Goal: Find specific page/section: Find specific page/section

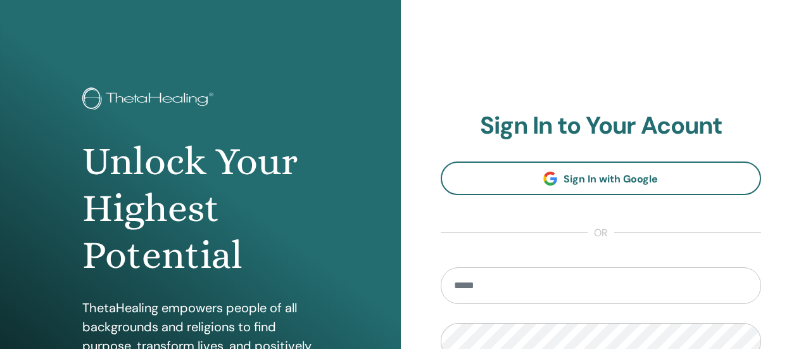
type input "**********"
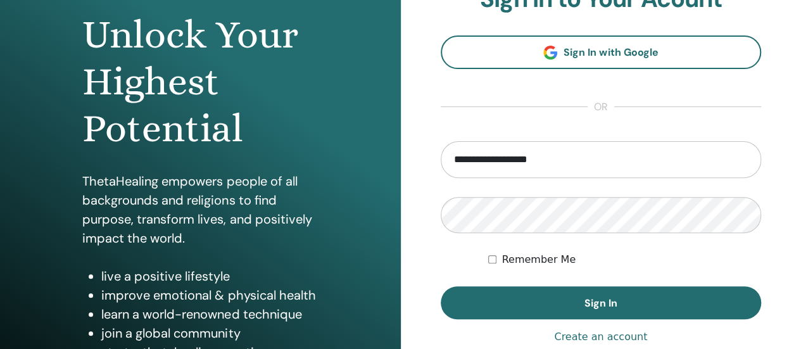
scroll to position [127, 0]
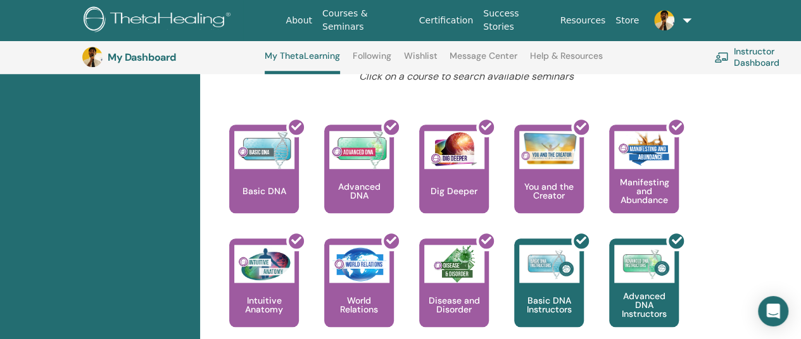
scroll to position [603, 0]
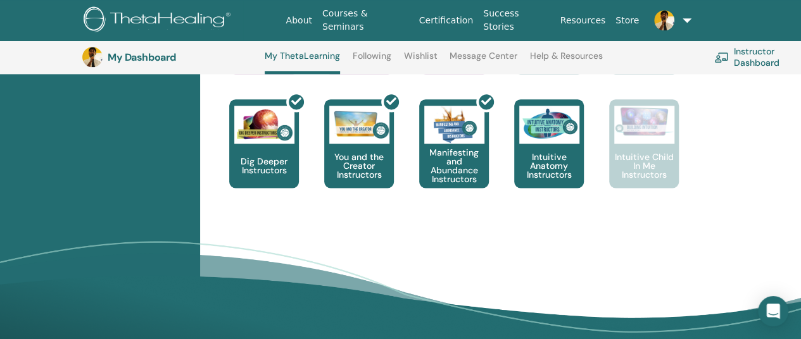
scroll to position [730, 0]
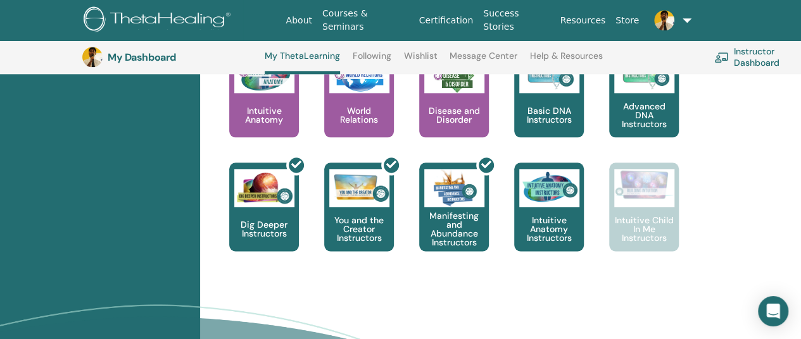
click at [707, 221] on div "This is where your ThetaHealing journey begins. This is the first seminar to ta…" at bounding box center [457, 106] width 506 height 342
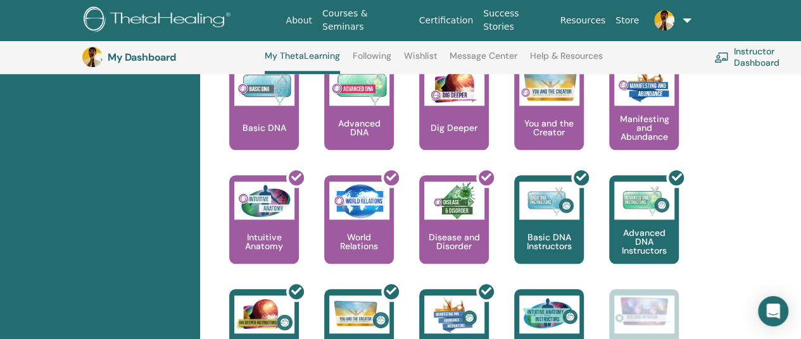
scroll to position [540, 0]
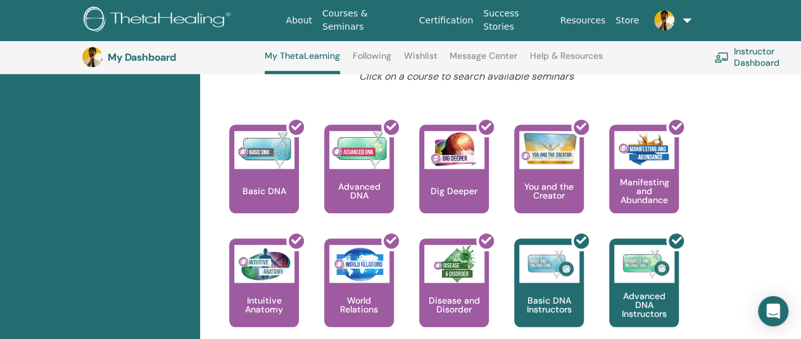
click at [715, 184] on div "Hello, Swaminathan Your journey starts here; welcome to ThetaLearning HQ. Learn…" at bounding box center [466, 57] width 517 height 849
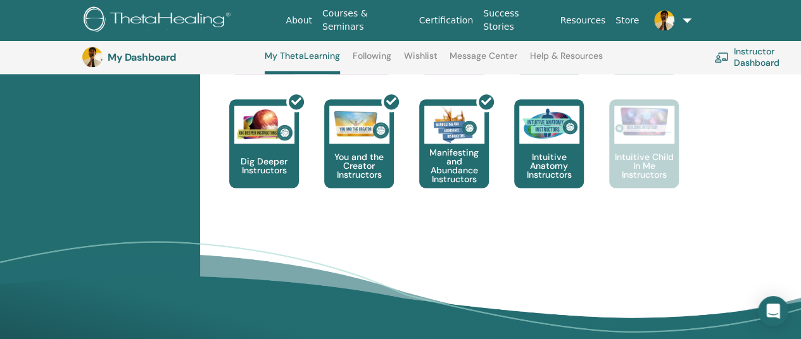
scroll to position [730, 0]
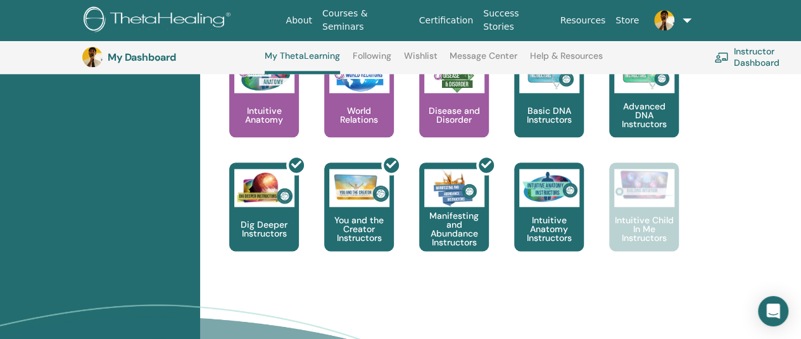
drag, startPoint x: 725, startPoint y: 217, endPoint x: 633, endPoint y: 139, distance: 120.0
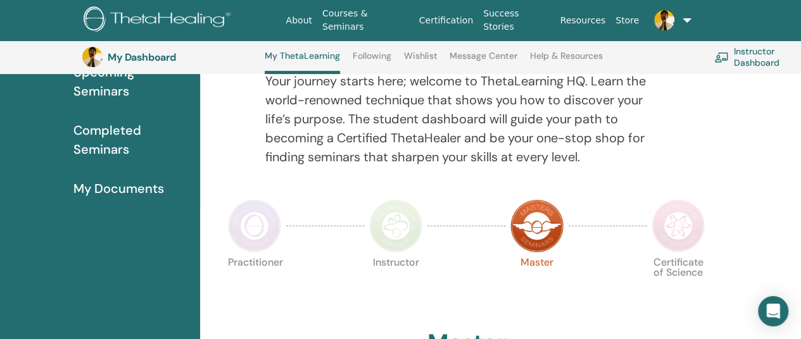
scroll to position [223, 0]
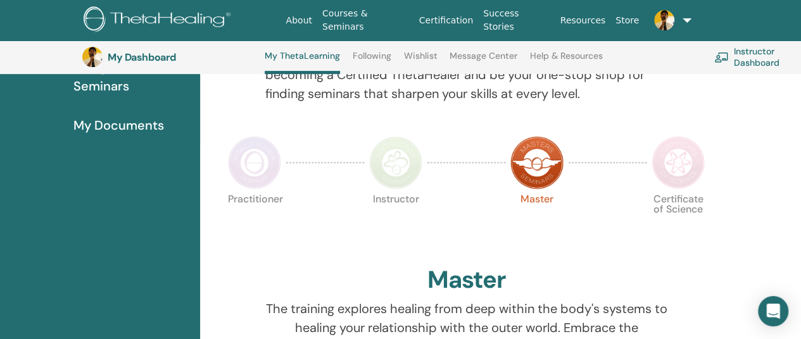
click at [680, 163] on img at bounding box center [678, 162] width 53 height 53
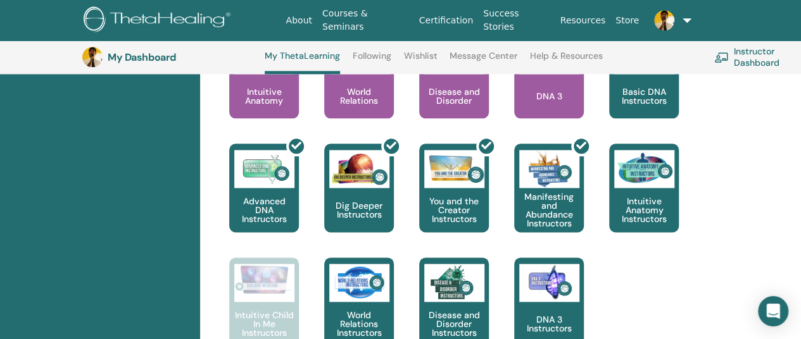
scroll to position [793, 0]
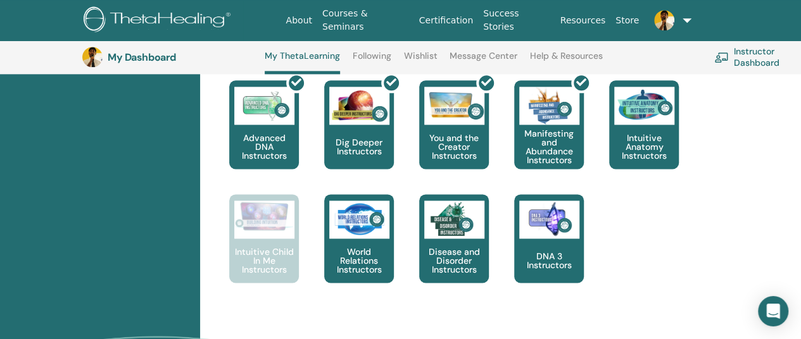
click at [621, 246] on div "This is where your ThetaHealing journey begins. This is the first seminar to ta…" at bounding box center [457, 80] width 506 height 456
click at [619, 238] on div "This is where your ThetaHealing journey begins. This is the first seminar to ta…" at bounding box center [457, 80] width 506 height 456
click at [627, 239] on div "This is where your ThetaHealing journey begins. This is the first seminar to ta…" at bounding box center [457, 80] width 506 height 456
click at [644, 240] on div "This is where your ThetaHealing journey begins. This is the first seminar to ta…" at bounding box center [457, 80] width 506 height 456
drag, startPoint x: 637, startPoint y: 230, endPoint x: 646, endPoint y: 228, distance: 9.1
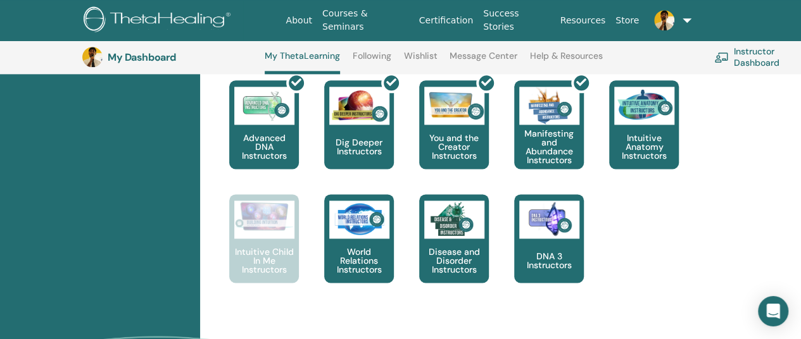
click at [637, 230] on div "This is where your ThetaHealing journey begins. This is the first seminar to ta…" at bounding box center [457, 80] width 506 height 456
click at [638, 228] on div "This is where your ThetaHealing journey begins. This is the first seminar to ta…" at bounding box center [457, 80] width 506 height 456
click at [654, 239] on div "This is where your ThetaHealing journey begins. This is the first seminar to ta…" at bounding box center [457, 80] width 506 height 456
click at [637, 238] on div "This is where your ThetaHealing journey begins. This is the first seminar to ta…" at bounding box center [457, 80] width 506 height 456
click at [631, 240] on div "This is where your ThetaHealing journey begins. This is the first seminar to ta…" at bounding box center [457, 80] width 506 height 456
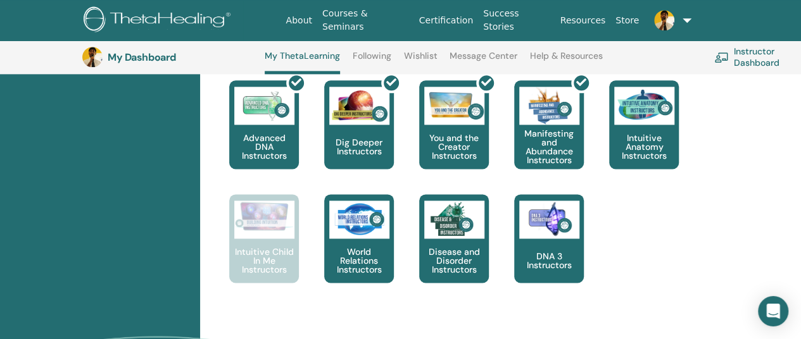
click at [646, 232] on div "This is where your ThetaHealing journey begins. This is the first seminar to ta…" at bounding box center [457, 80] width 506 height 456
click at [641, 246] on div "This is where your ThetaHealing journey begins. This is the first seminar to ta…" at bounding box center [457, 80] width 506 height 456
click at [650, 244] on div "This is where your ThetaHealing journey begins. This is the first seminar to ta…" at bounding box center [457, 80] width 506 height 456
click at [642, 237] on div "This is where your ThetaHealing journey begins. This is the first seminar to ta…" at bounding box center [457, 80] width 506 height 456
click at [641, 234] on div "This is where your ThetaHealing journey begins. This is the first seminar to ta…" at bounding box center [457, 80] width 506 height 456
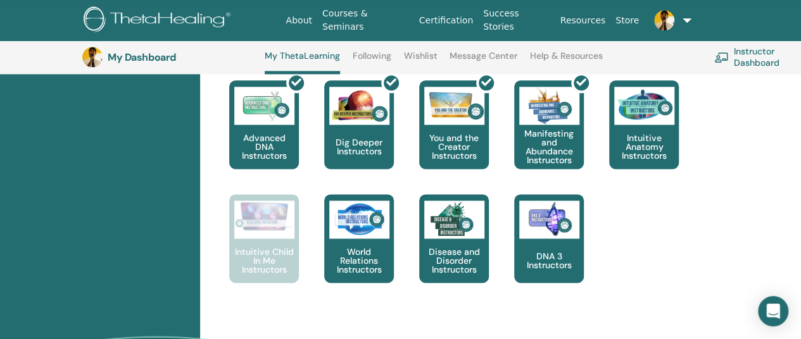
click at [638, 239] on div "This is where your ThetaHealing journey begins. This is the first seminar to ta…" at bounding box center [457, 80] width 506 height 456
click at [632, 236] on div "This is where your ThetaHealing journey begins. This is the first seminar to ta…" at bounding box center [457, 80] width 506 height 456
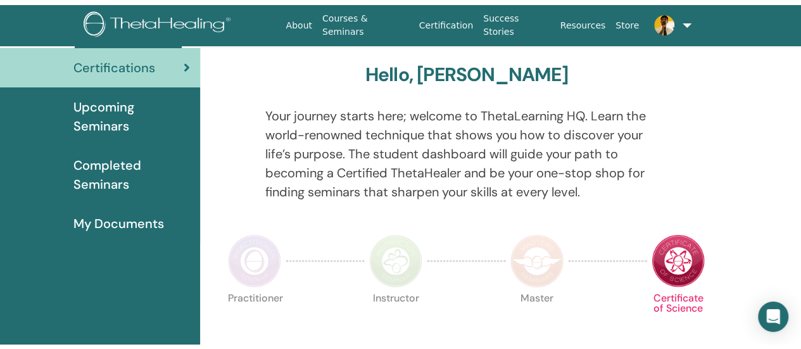
scroll to position [0, 0]
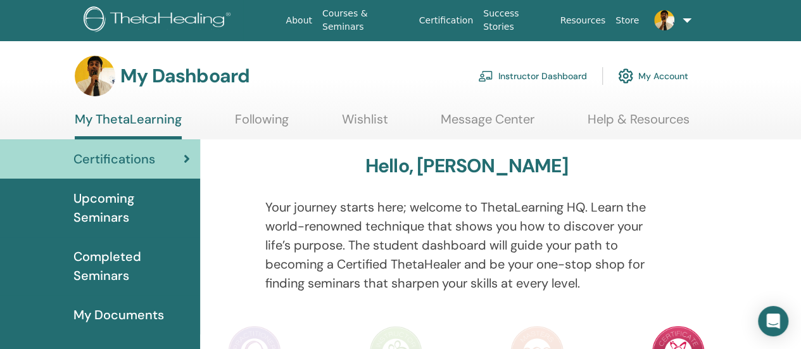
click at [559, 72] on link "Instructor Dashboard" at bounding box center [532, 76] width 109 height 28
